Goal: Communication & Community: Answer question/provide support

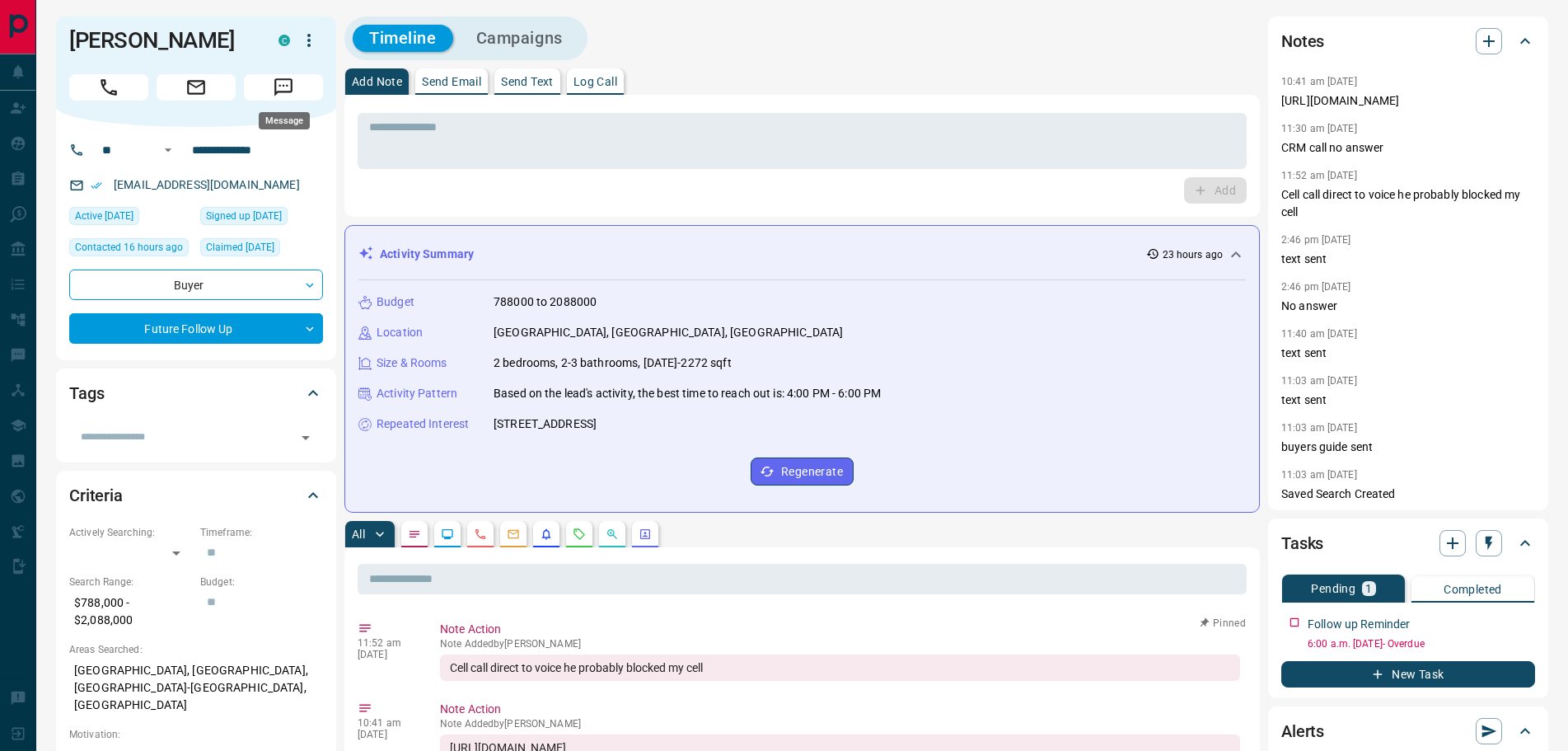
click at [291, 79] on icon "Message" at bounding box center [284, 88] width 18 height 18
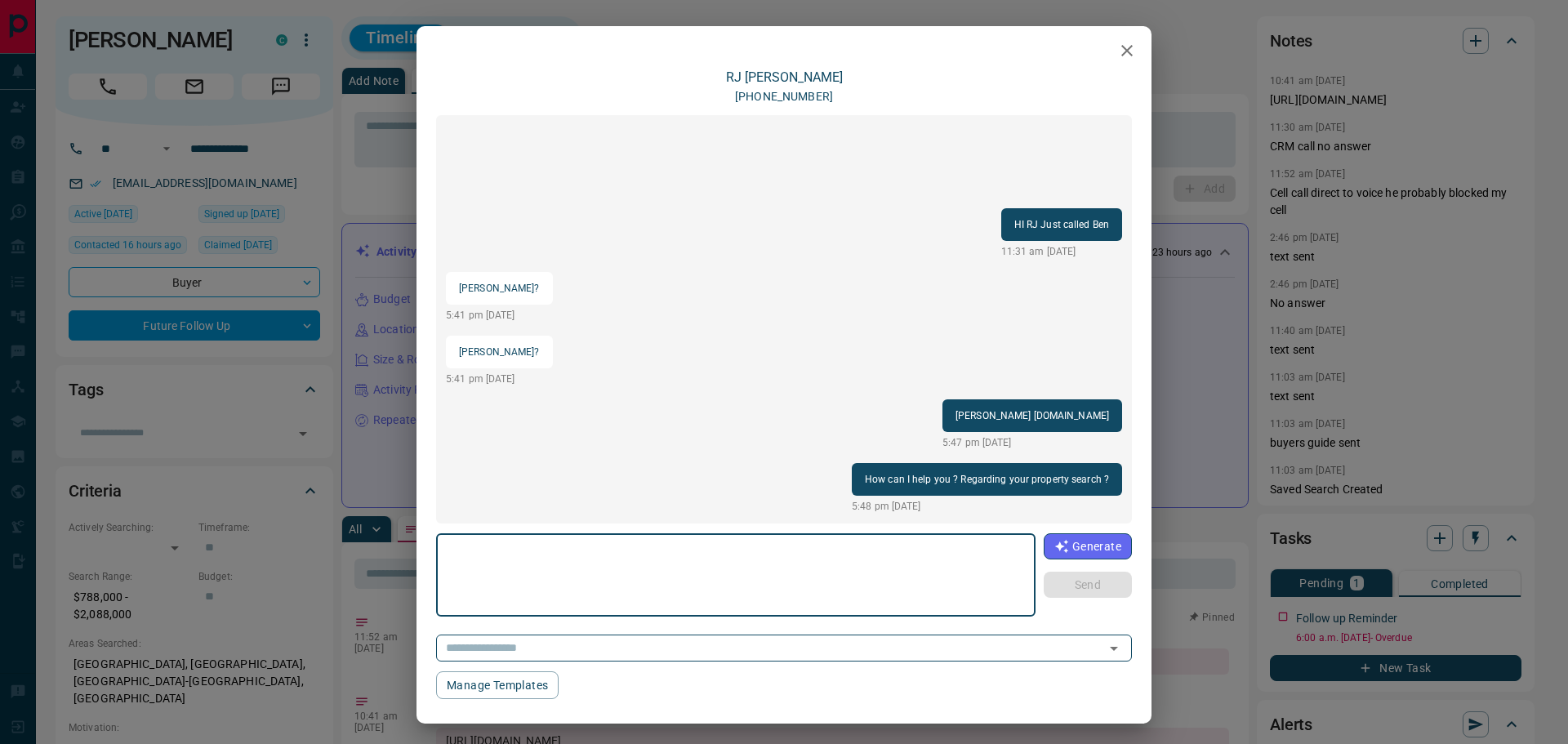
click at [587, 557] on textarea at bounding box center [736, 575] width 576 height 70
type textarea "**********"
click at [1069, 577] on button "Send" at bounding box center [1087, 585] width 88 height 26
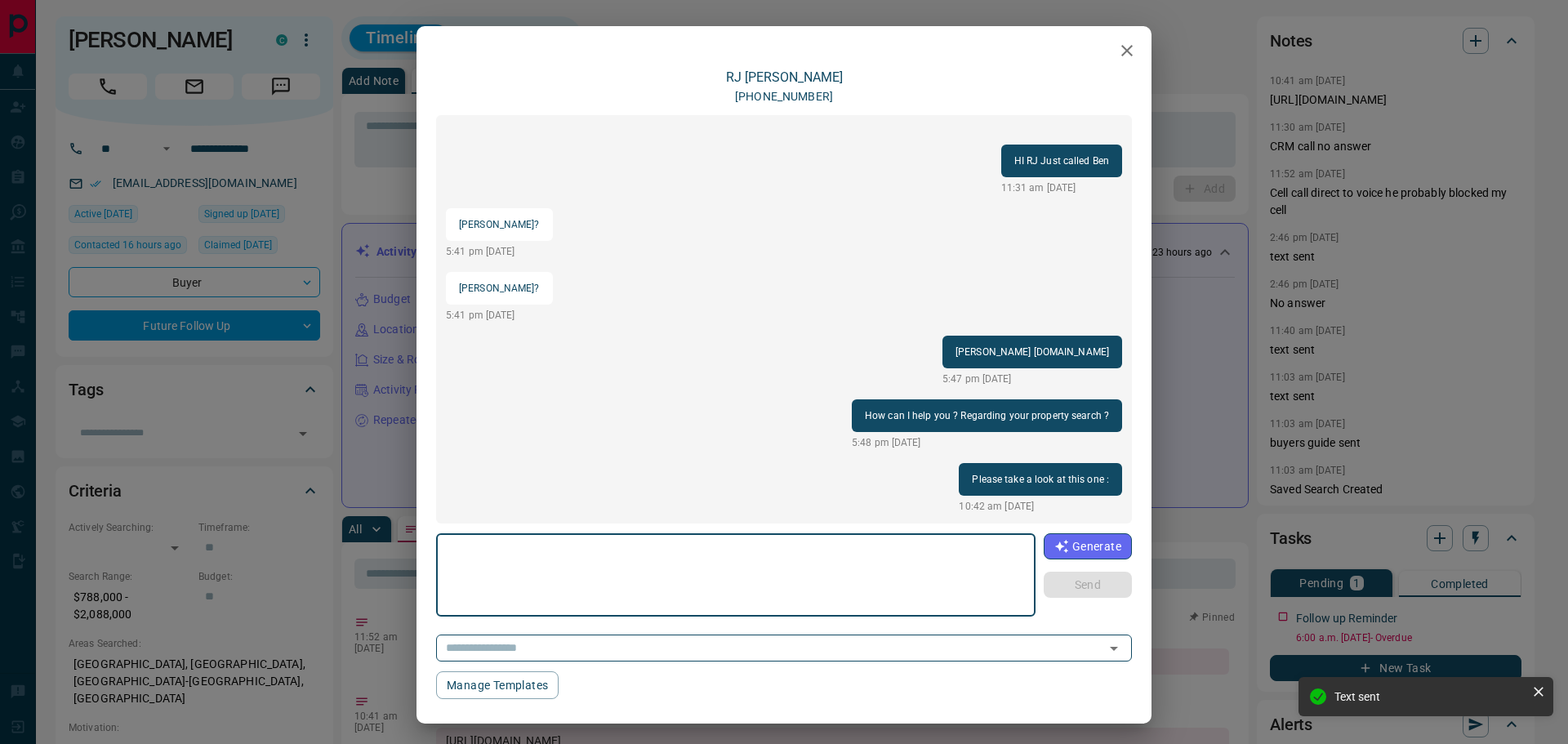
click at [488, 552] on textarea at bounding box center [735, 575] width 575 height 70
paste textarea "**********"
type textarea "**********"
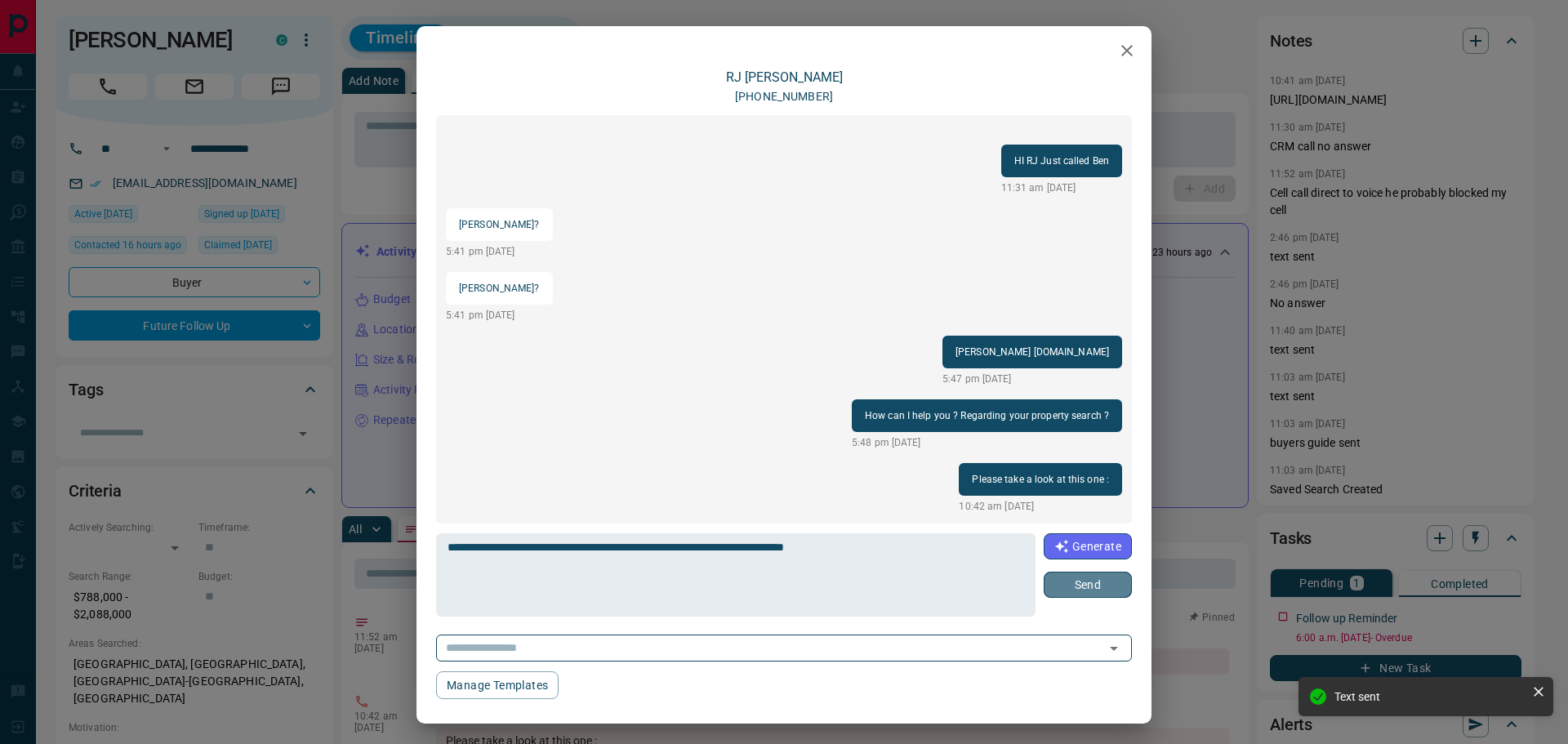
click at [1083, 582] on button "Send" at bounding box center [1087, 585] width 88 height 26
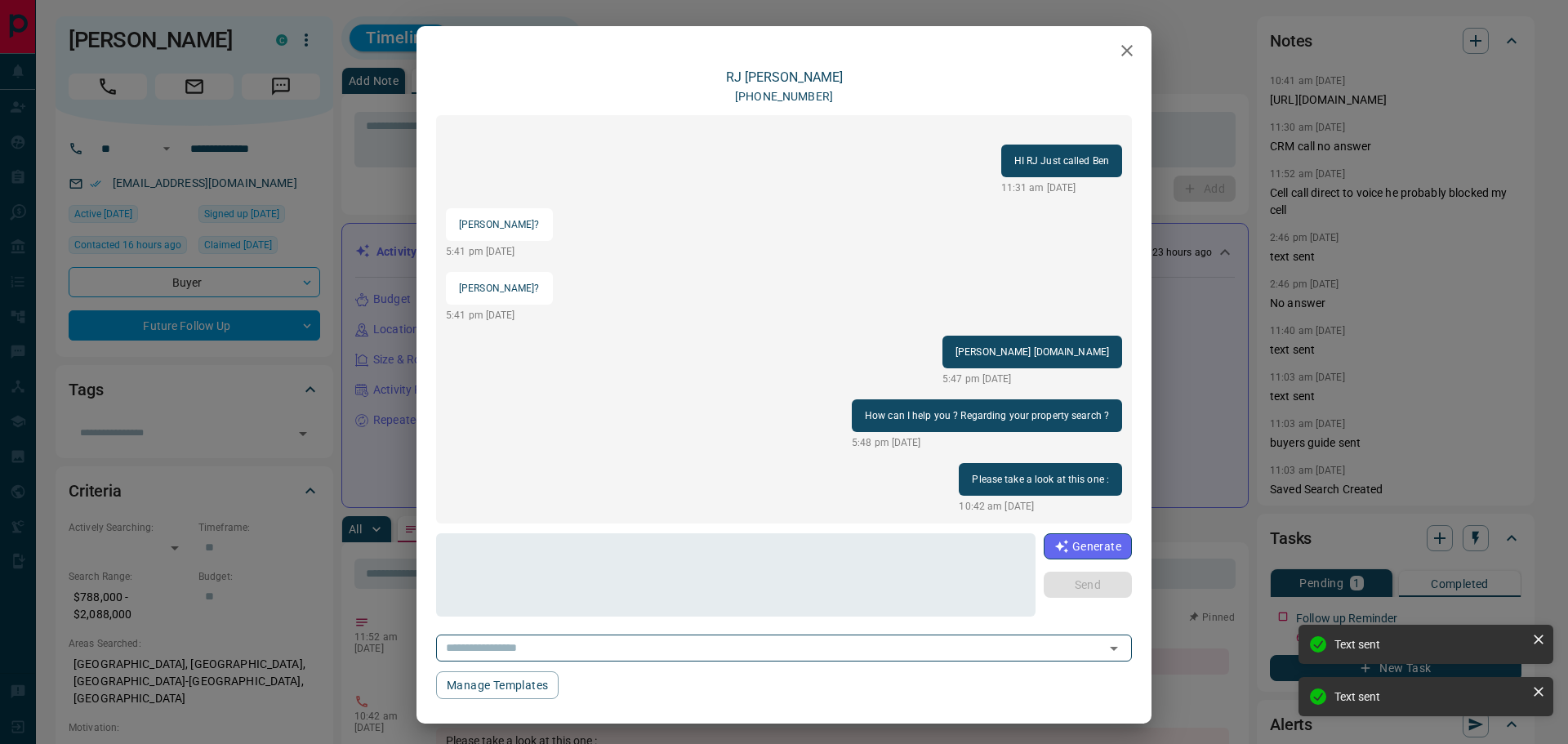
scroll to position [44, 0]
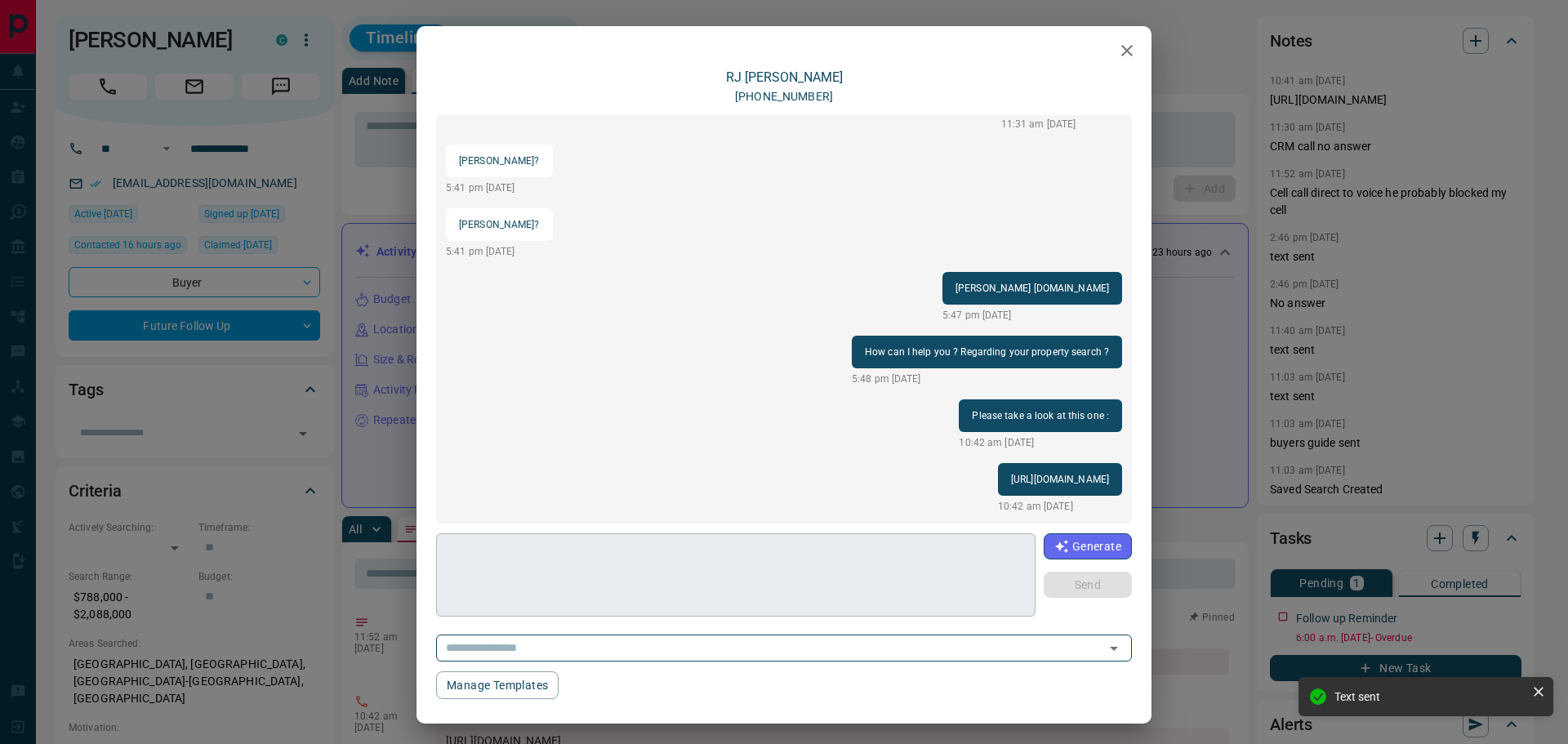
click at [572, 564] on textarea at bounding box center [735, 575] width 575 height 70
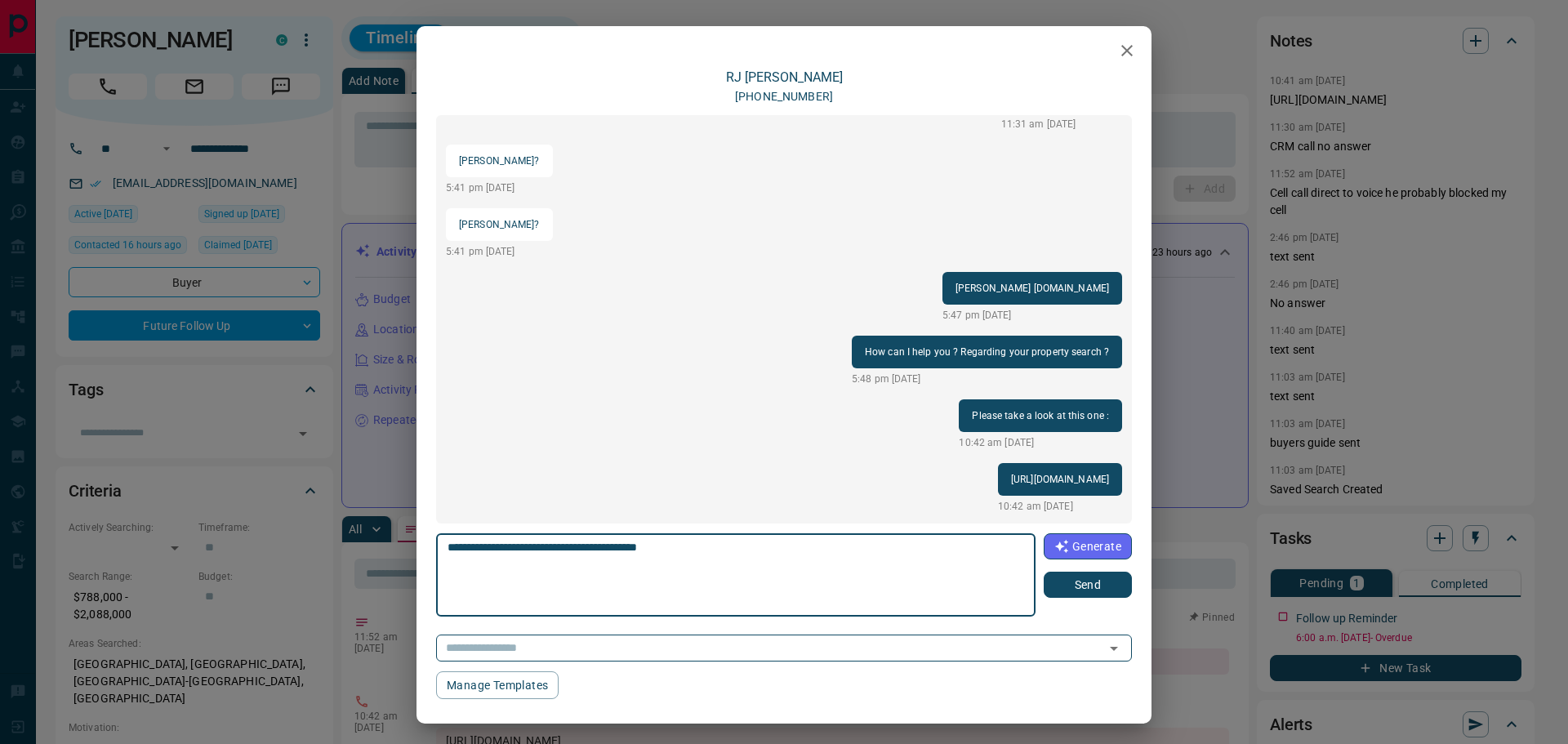
type textarea "**********"
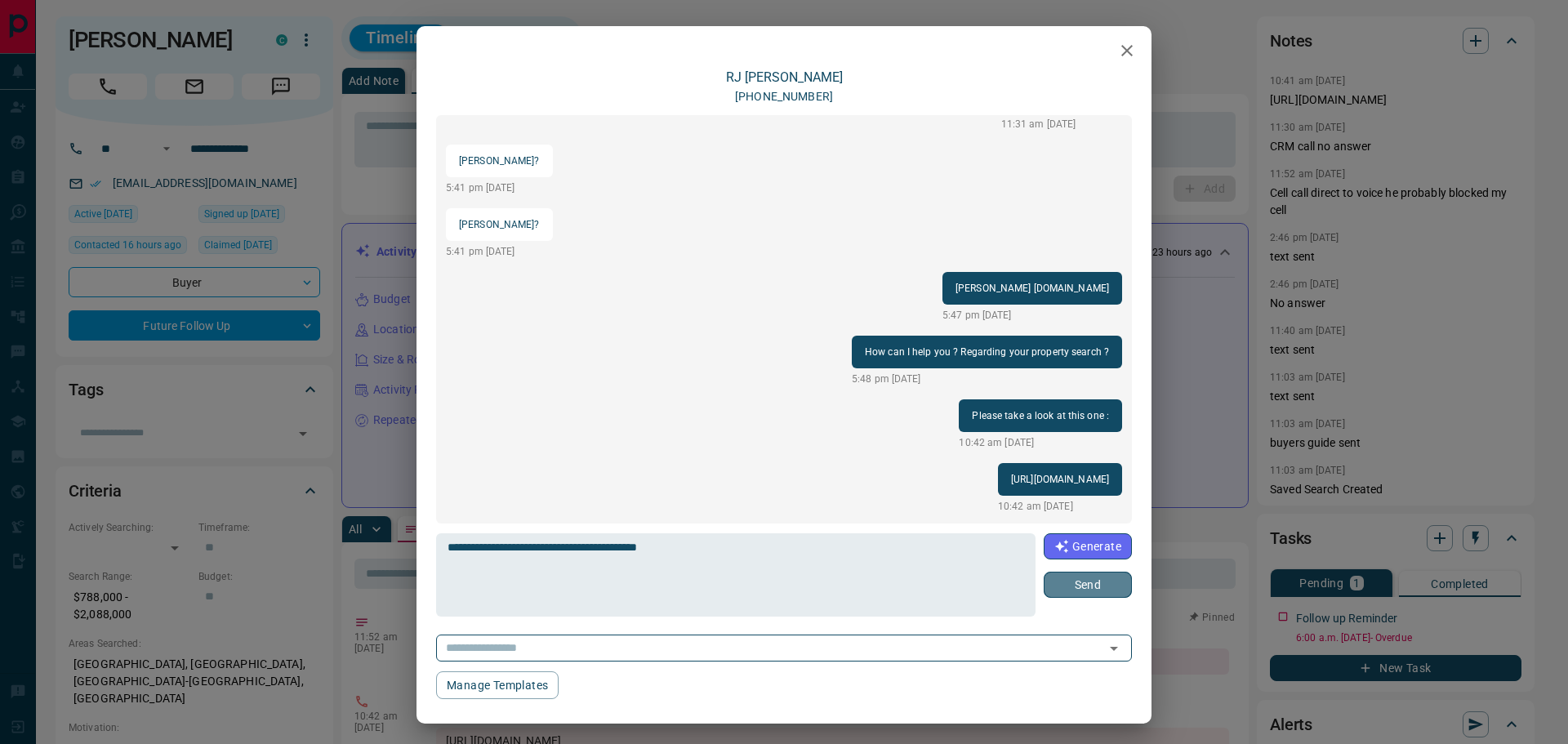
click at [1046, 583] on button "Send" at bounding box center [1087, 585] width 88 height 26
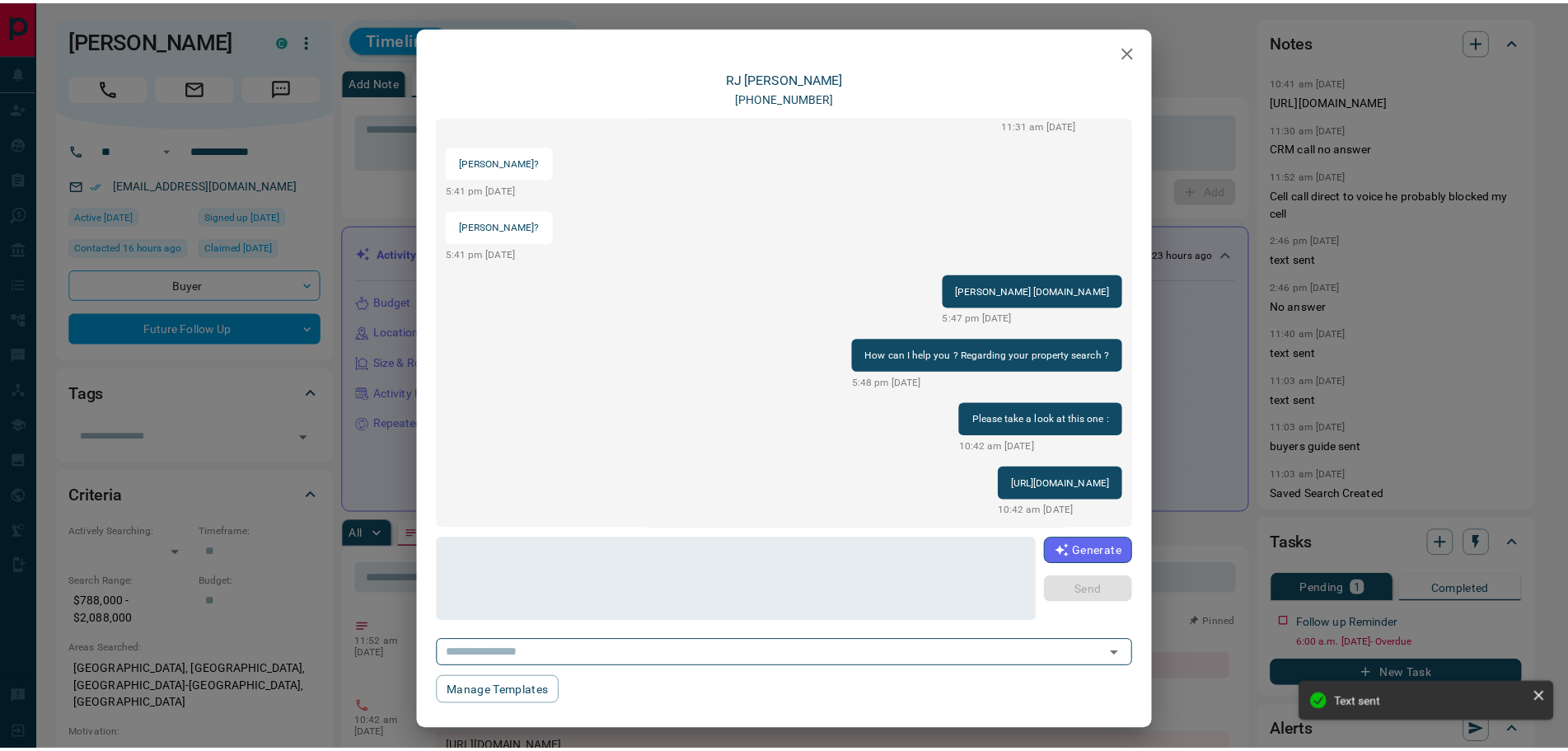
scroll to position [109, 0]
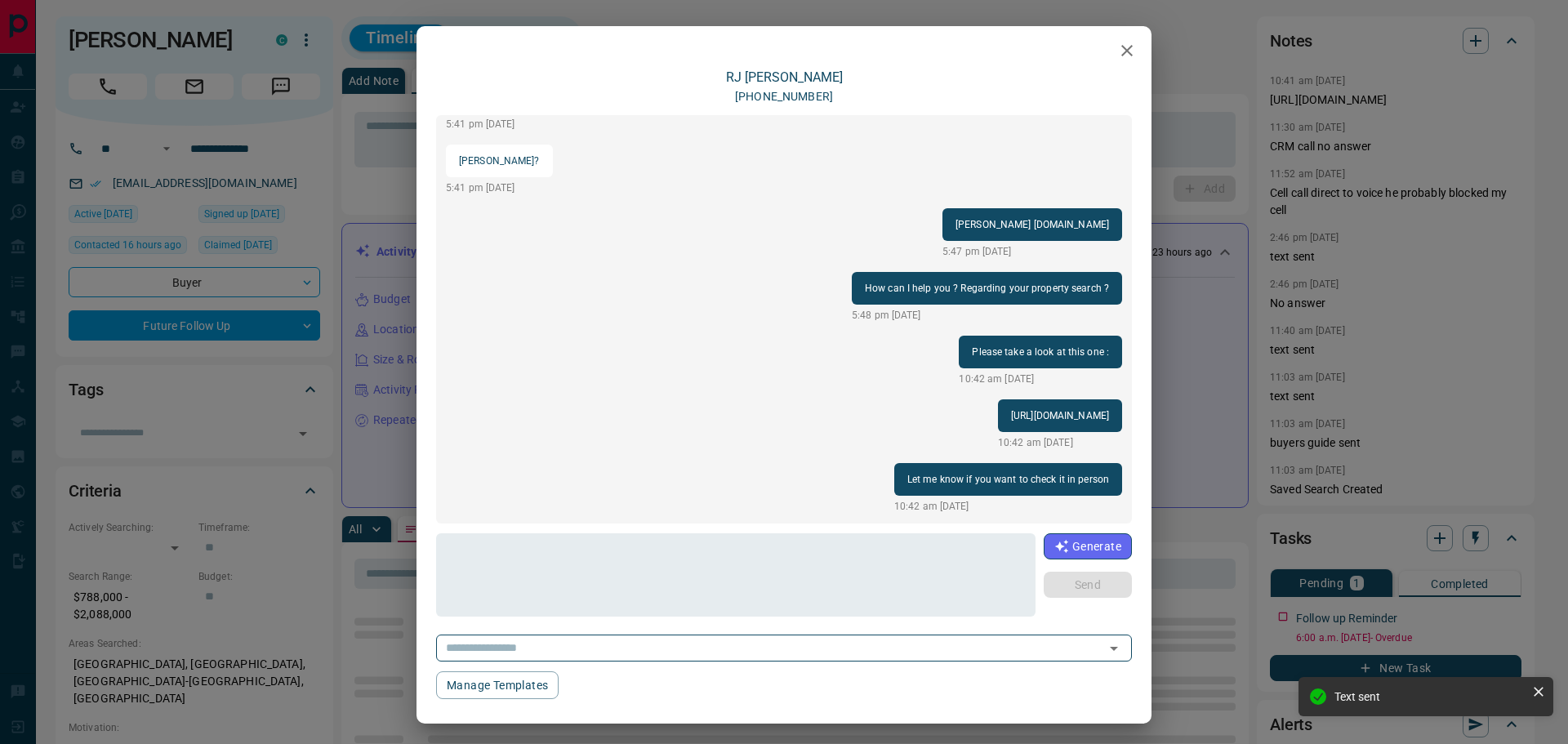
click at [1117, 50] on icon "button" at bounding box center [1126, 51] width 20 height 20
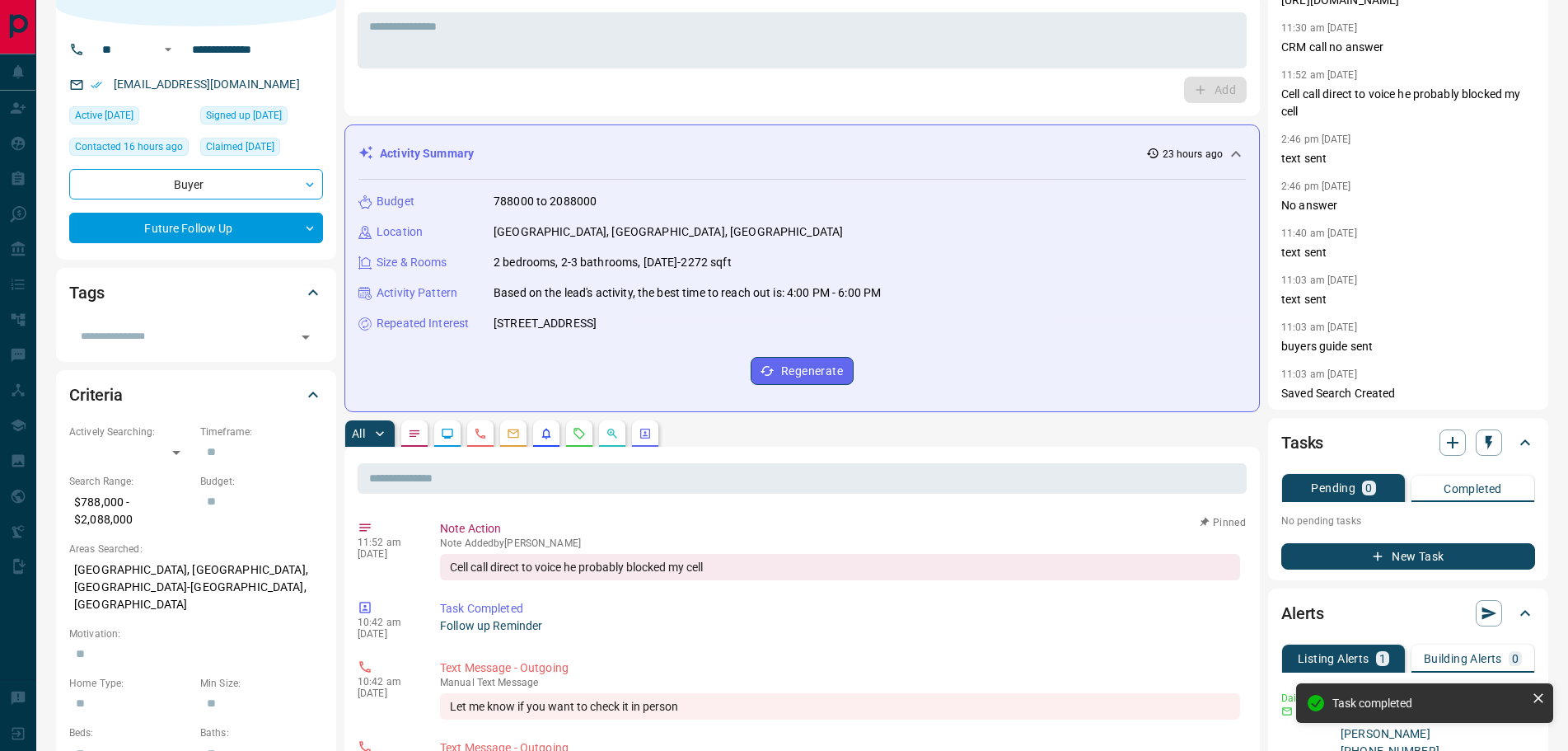
scroll to position [330, 0]
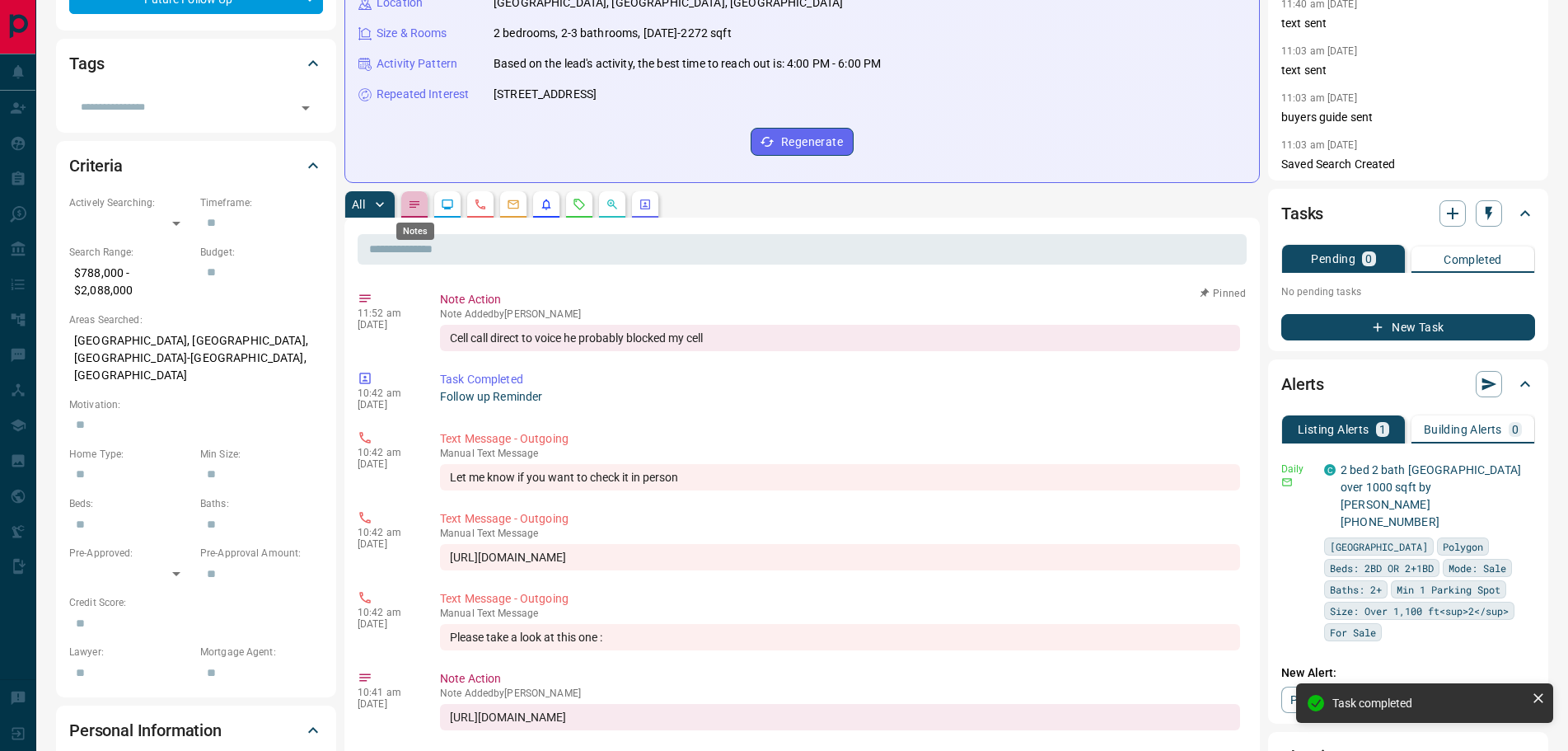
click at [417, 205] on icon "Notes" at bounding box center [414, 204] width 10 height 6
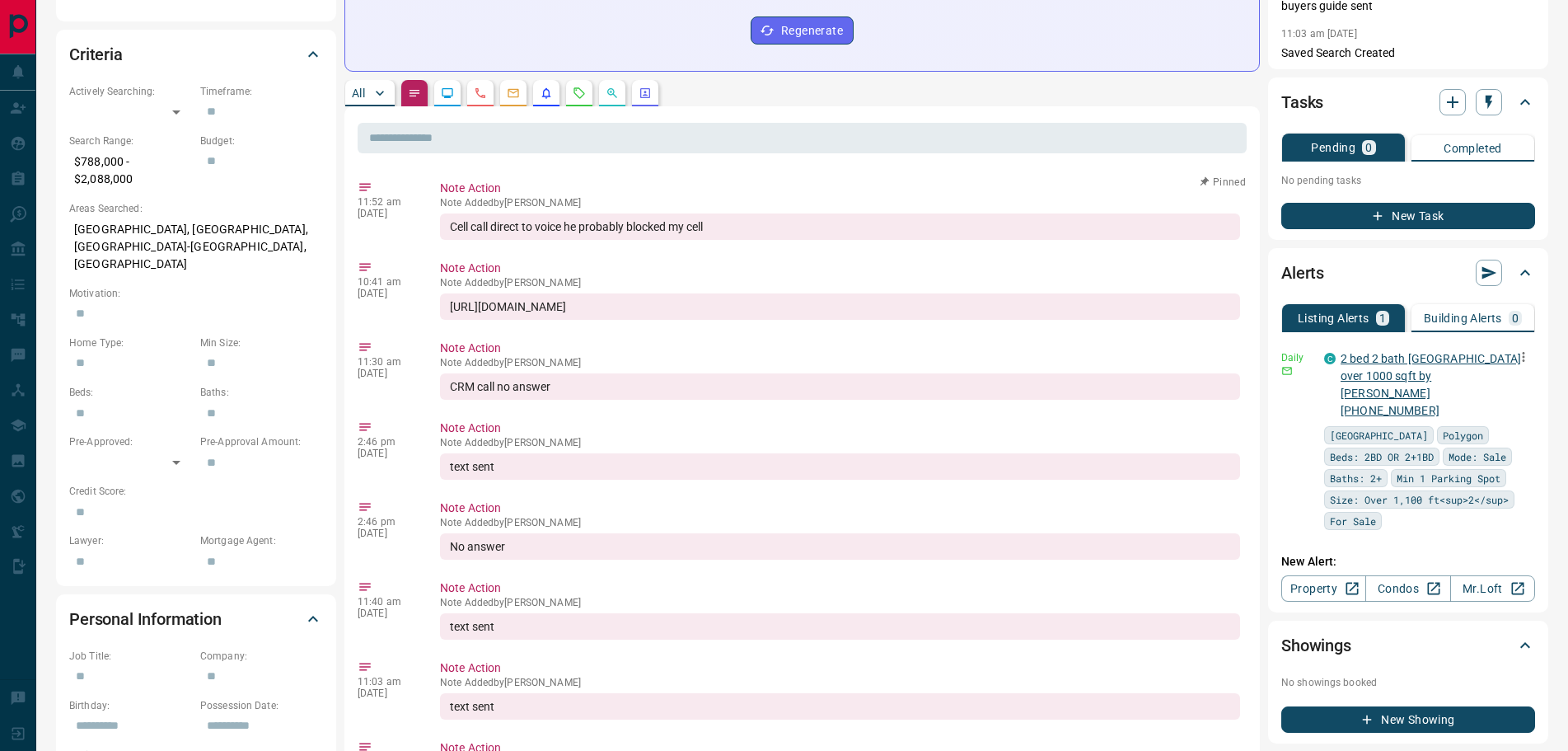
scroll to position [412, 0]
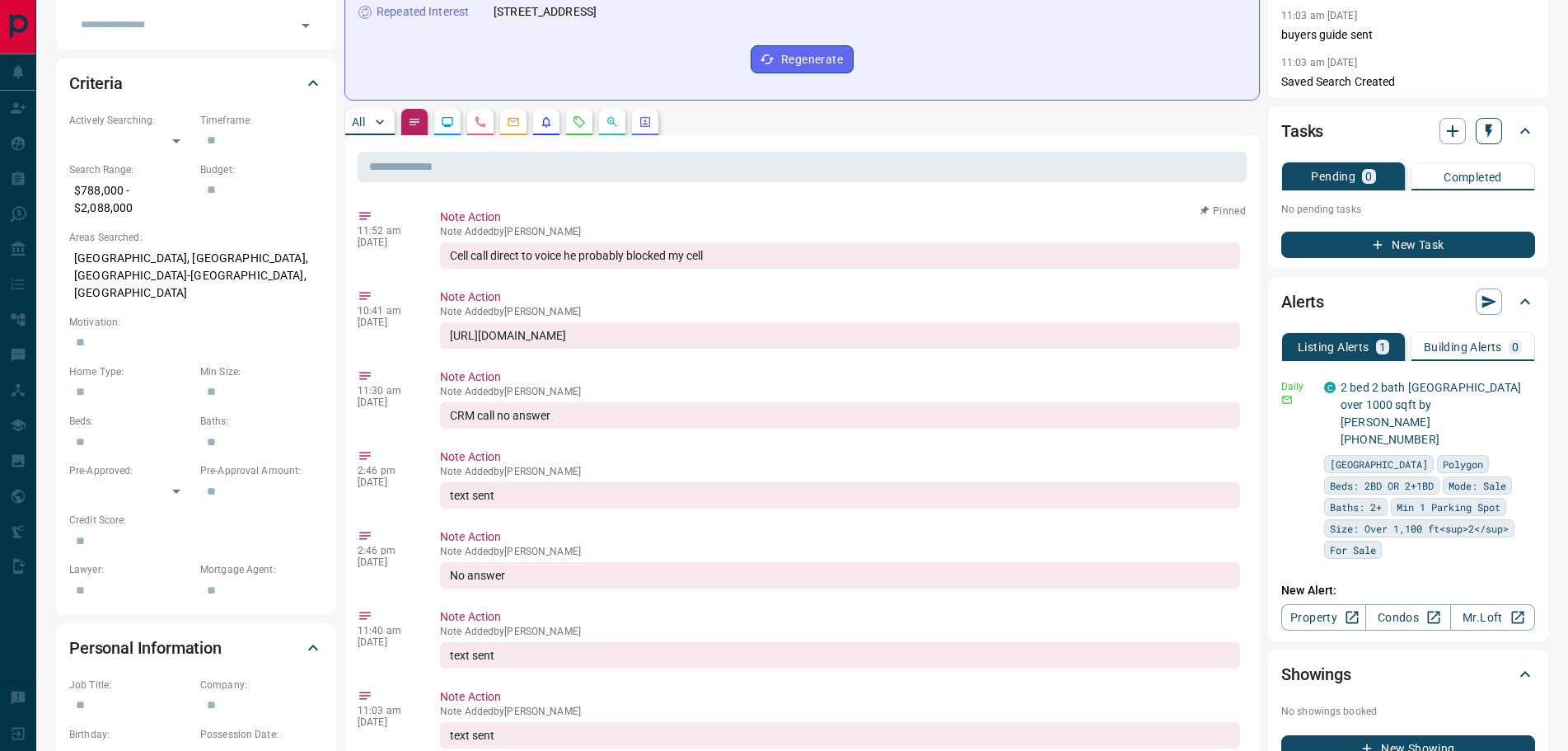
click at [1489, 136] on icon "button" at bounding box center [1489, 131] width 6 height 14
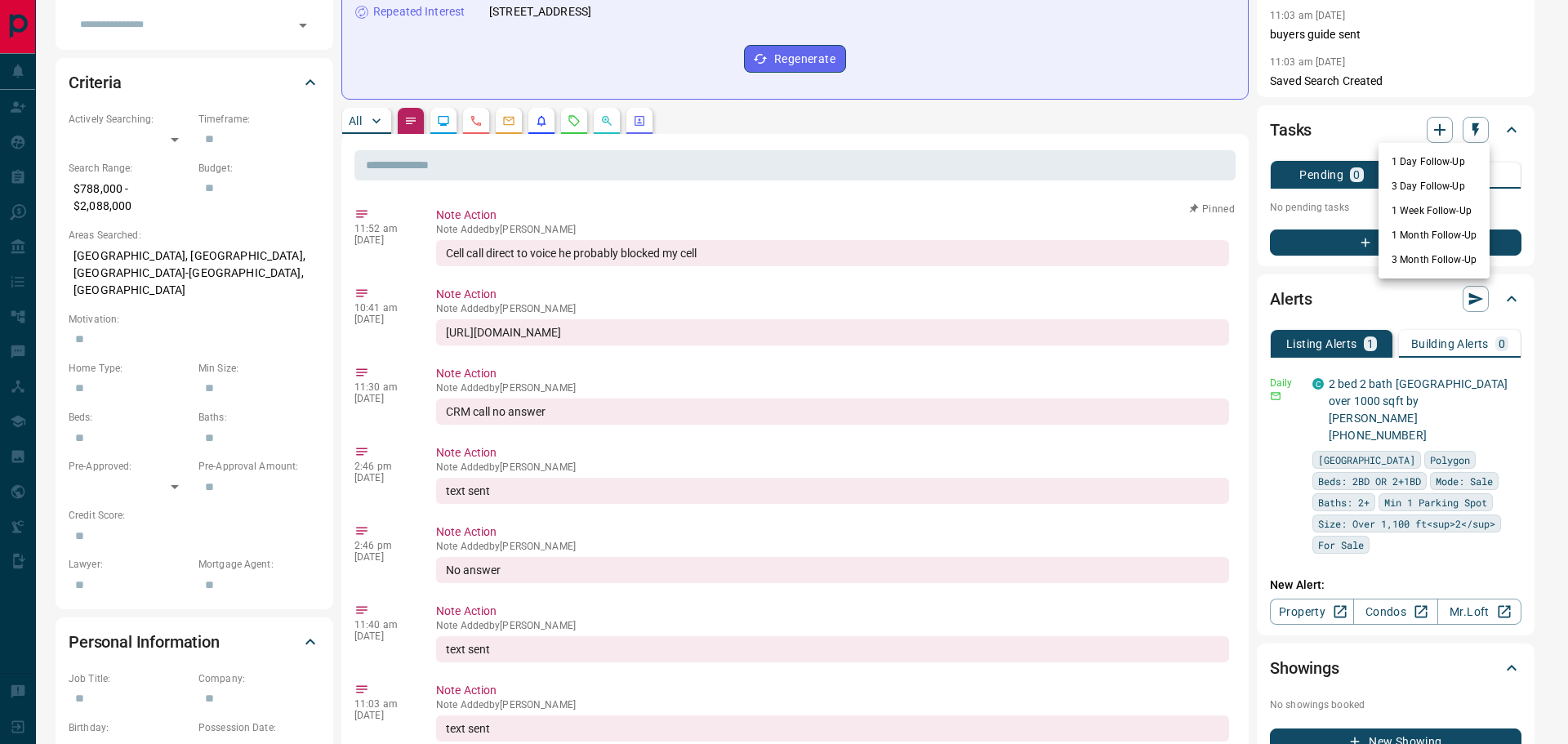
click at [1422, 239] on li "1 Month Follow-Up" at bounding box center [1433, 234] width 111 height 24
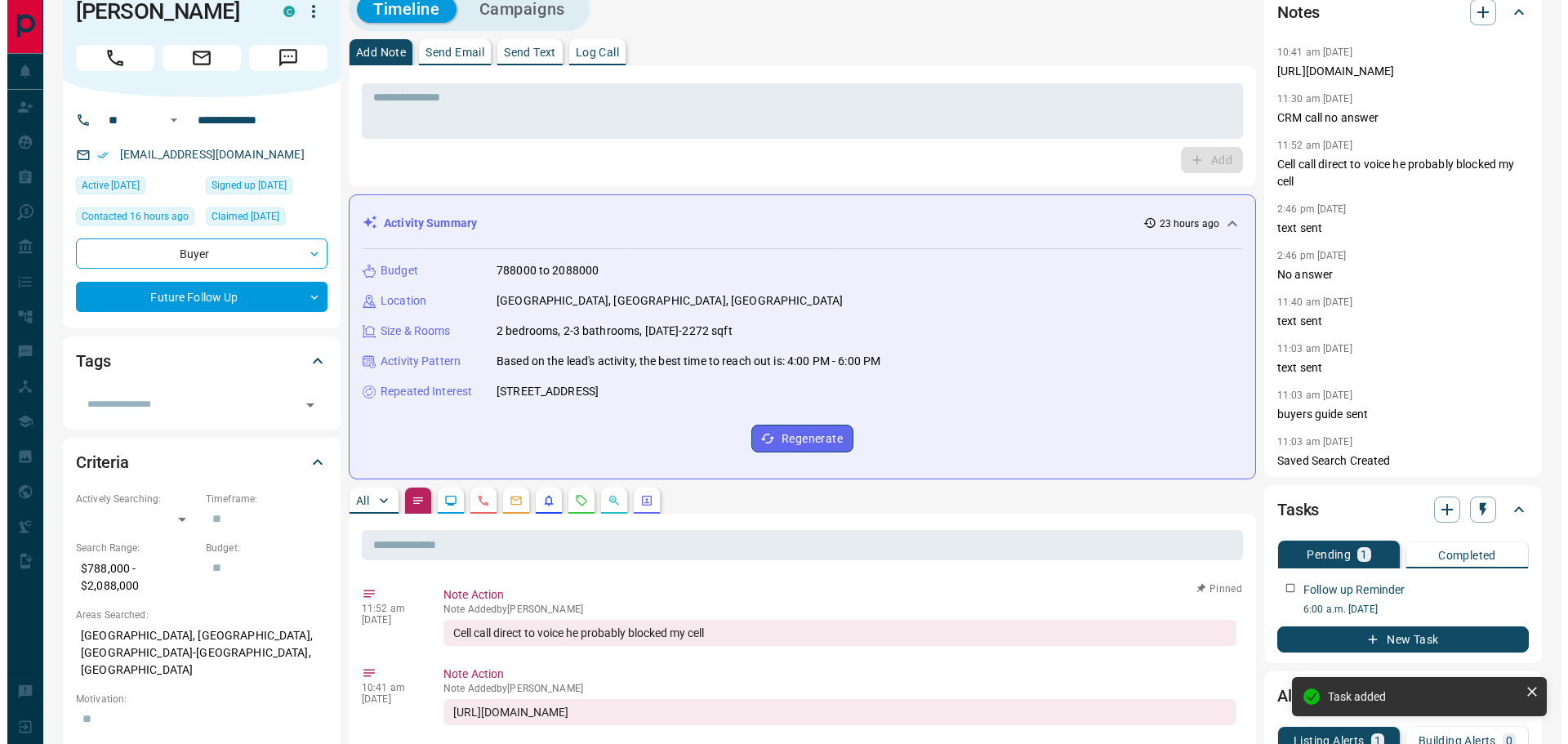
scroll to position [0, 0]
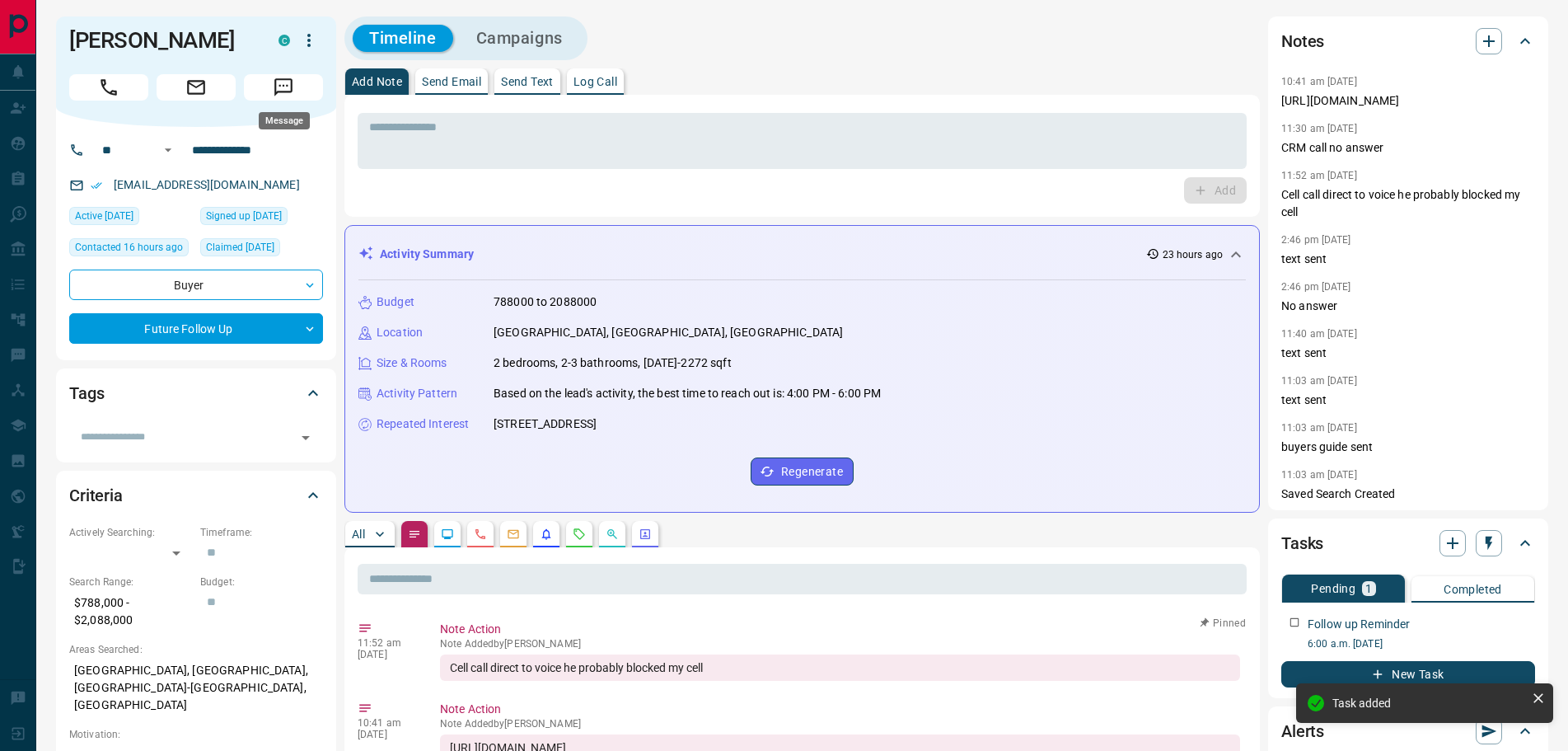
click at [282, 78] on icon "Message" at bounding box center [283, 87] width 21 height 21
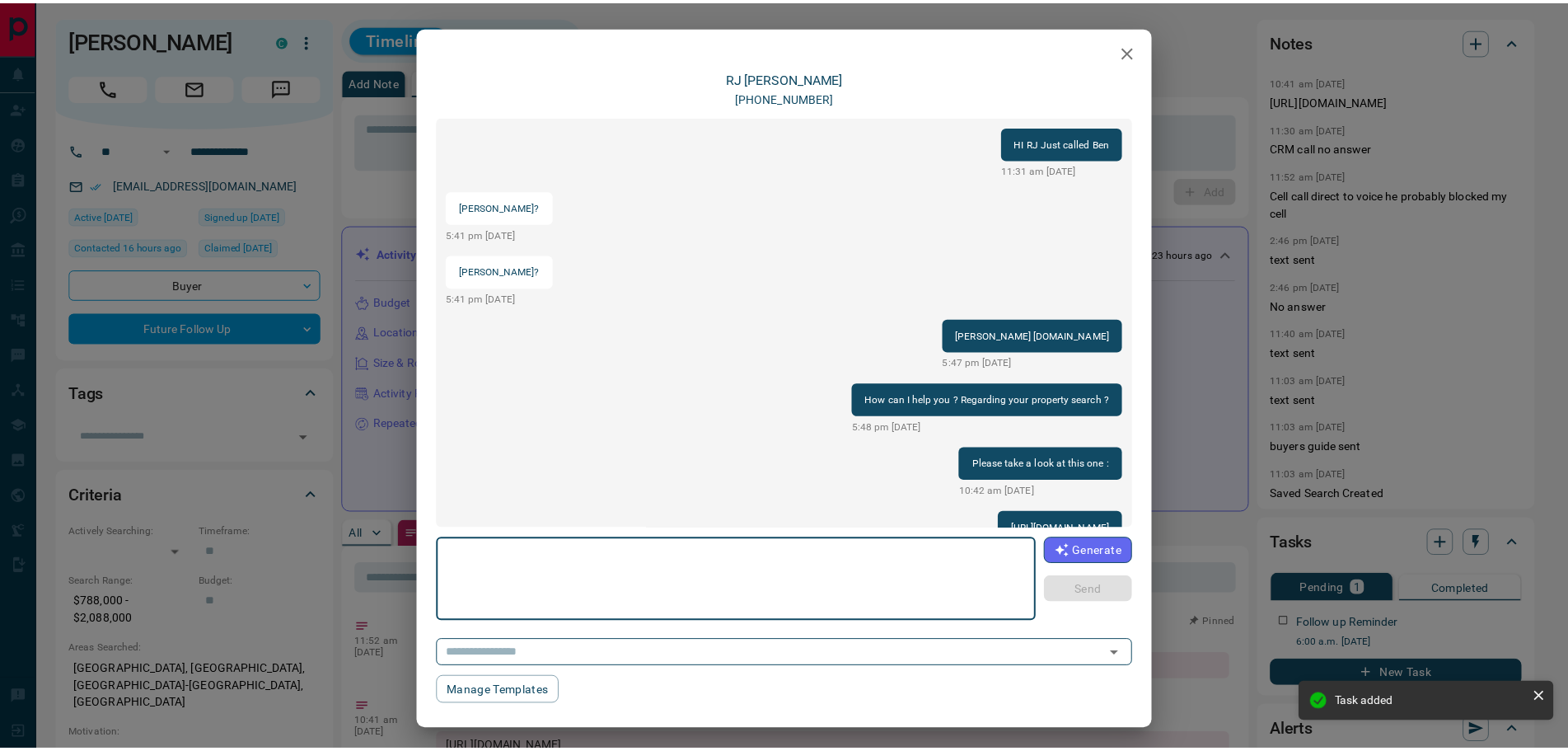
scroll to position [109, 0]
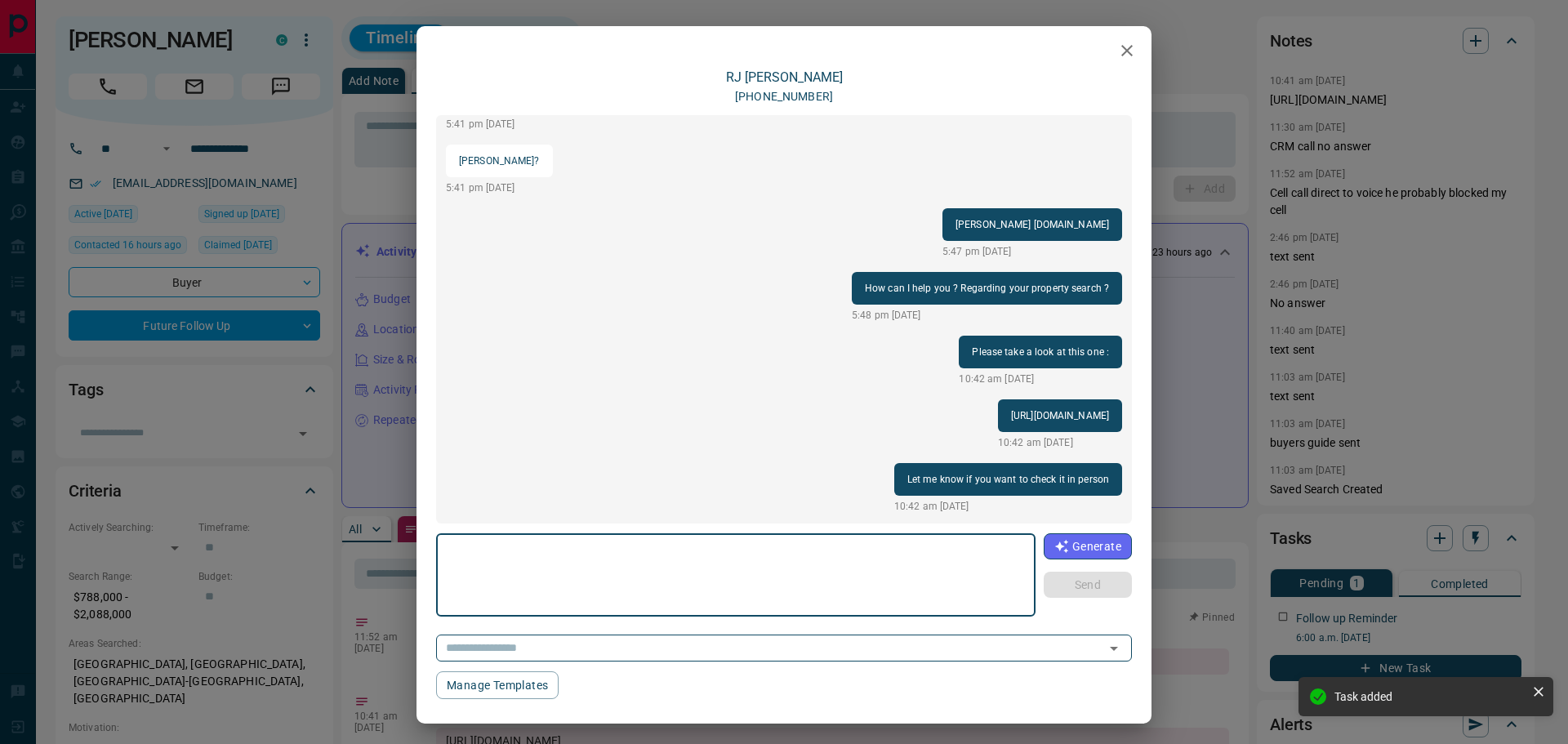
click at [339, 198] on div "[PERSON_NAME] [PHONE_NUMBER] HI RJ Just called Ben 11:31 am [DATE] [PERSON_NAME…" at bounding box center [784, 372] width 1568 height 744
